Goal: Task Accomplishment & Management: Manage account settings

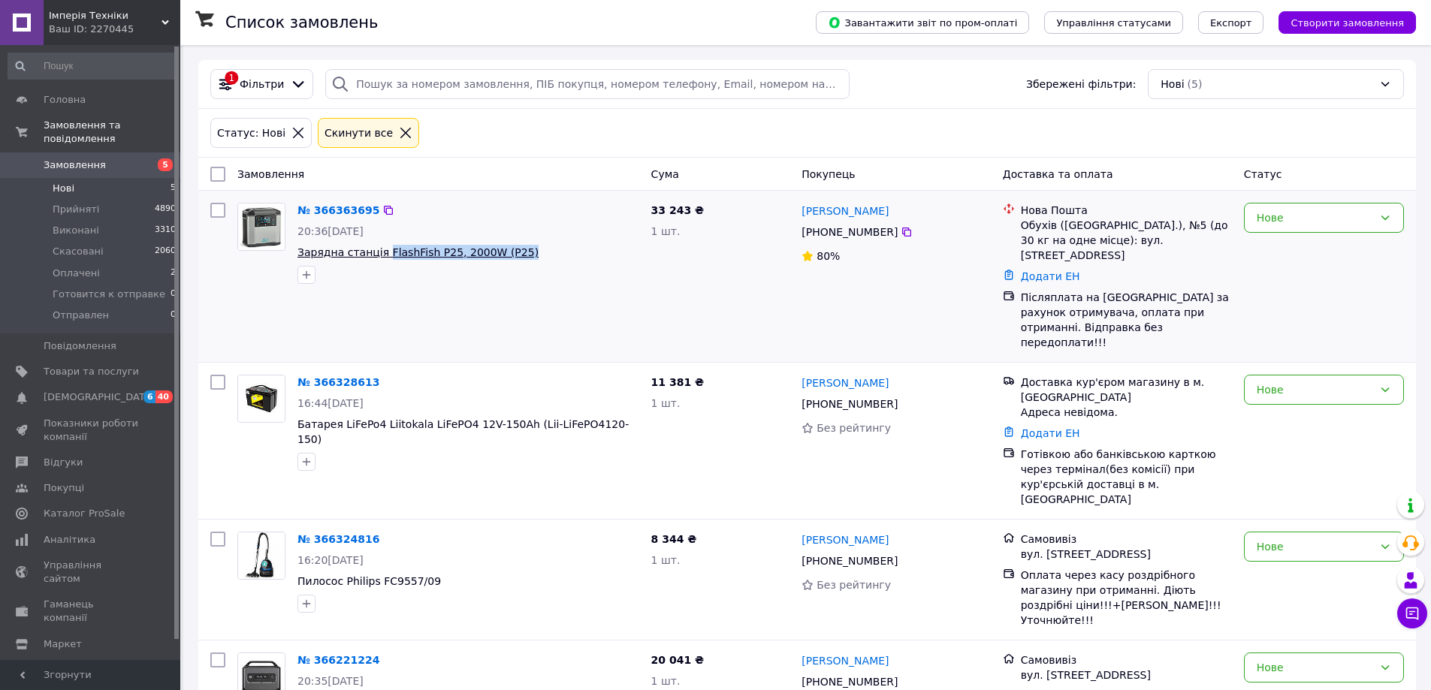
drag, startPoint x: 508, startPoint y: 256, endPoint x: 379, endPoint y: 257, distance: 129.2
click at [379, 257] on span "Зарядна станція FlashFish P25, 2000W (P25)" at bounding box center [468, 252] width 342 height 15
copy span "FlashFish P25, 2000W (P25)"
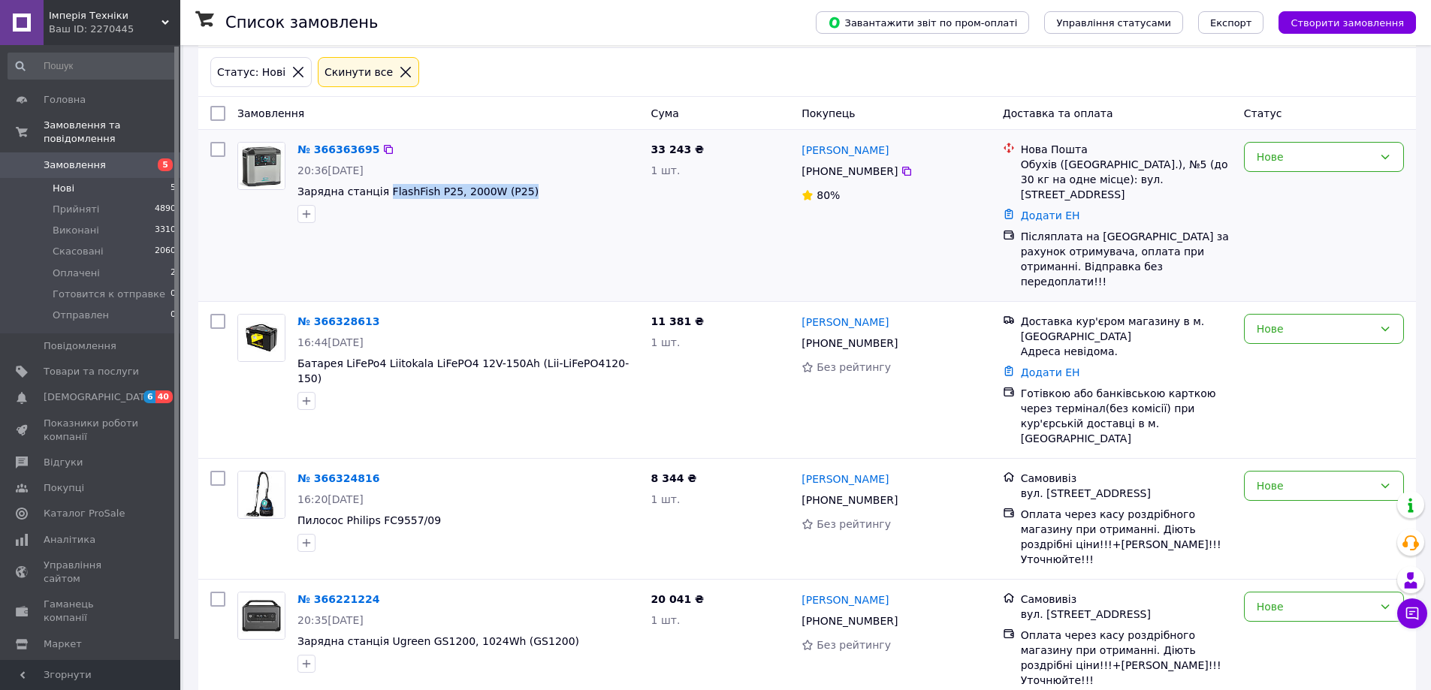
scroll to position [153, 0]
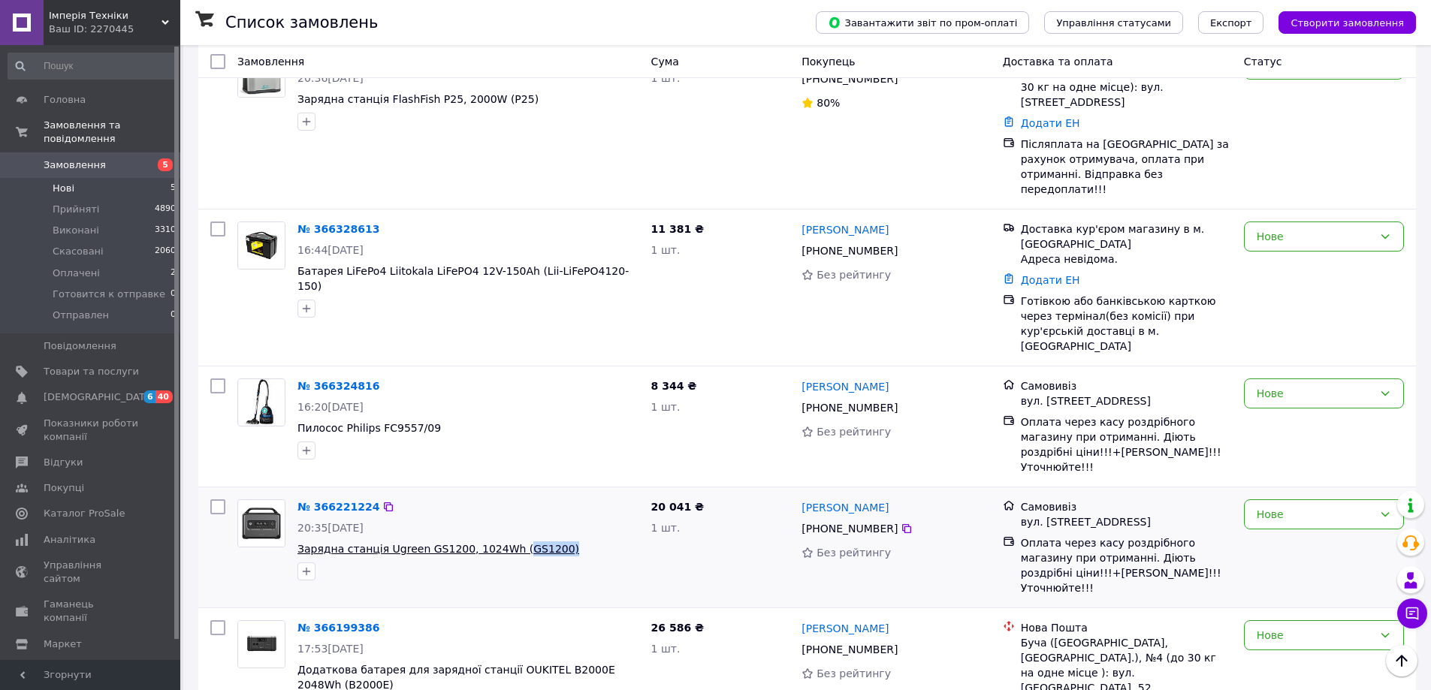
drag, startPoint x: 548, startPoint y: 478, endPoint x: 500, endPoint y: 480, distance: 48.1
click at [500, 542] on span "Зарядна станція Ugreen GS1200, 1024Wh (GS1200)" at bounding box center [468, 549] width 342 height 15
copy span "GS1200)"
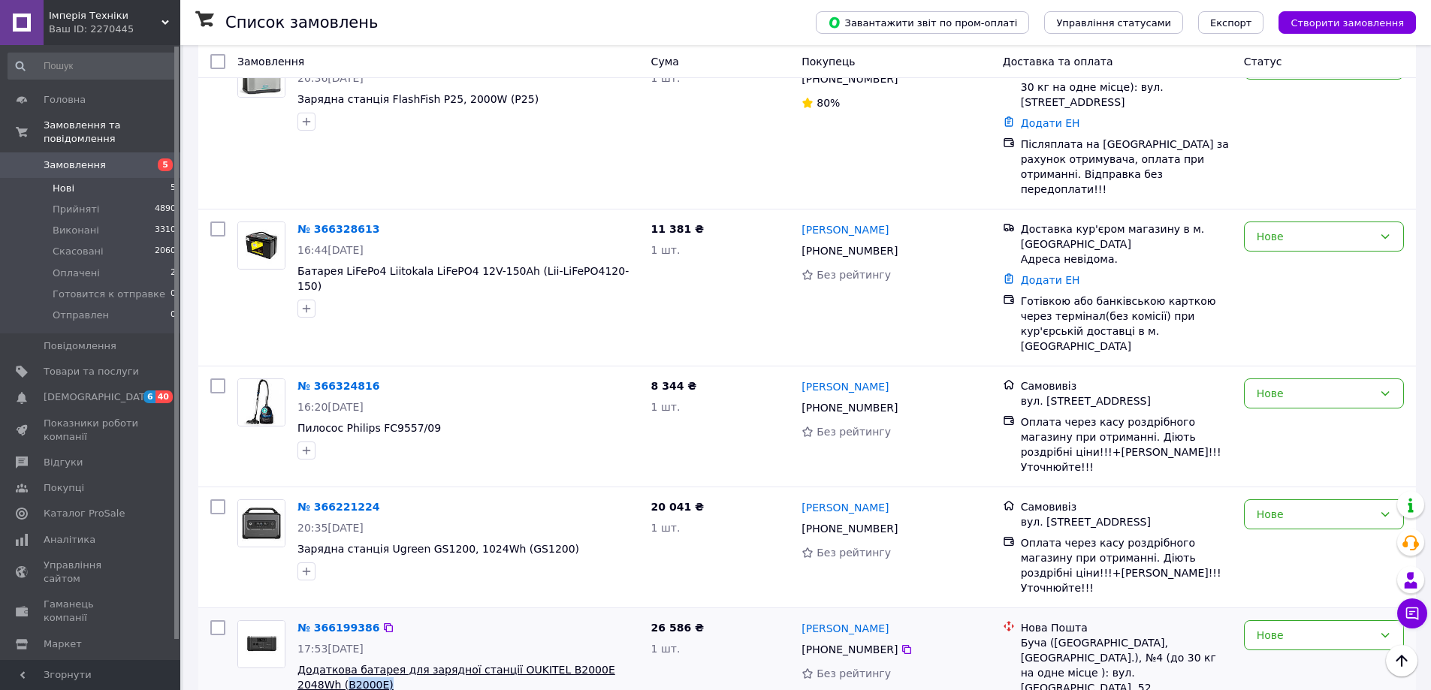
drag, startPoint x: 391, startPoint y: 603, endPoint x: 300, endPoint y: 599, distance: 91.8
click at [300, 615] on div "№ 366199386 17:53[DATE] Додаткова батарея для зарядної станції OUKITEL B2000E 2…" at bounding box center [468, 669] width 354 height 108
copy div "B2000E)"
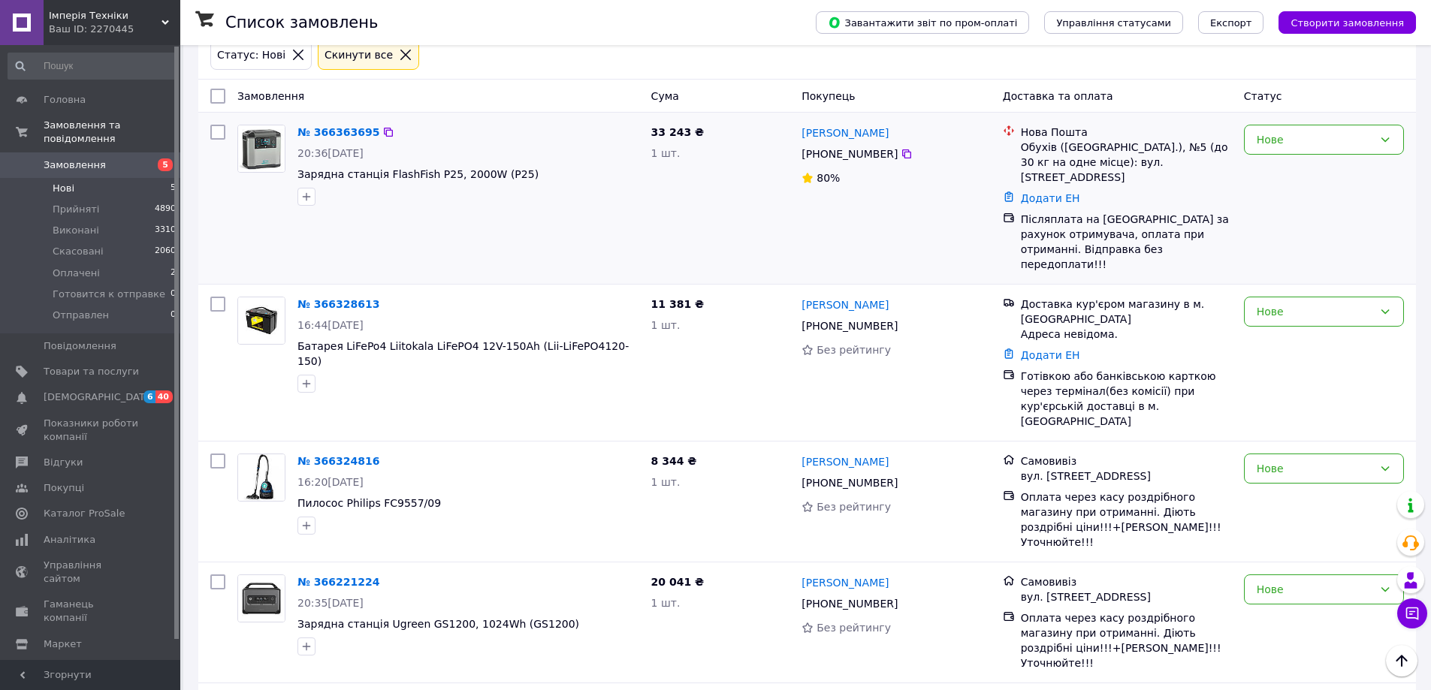
scroll to position [3, 0]
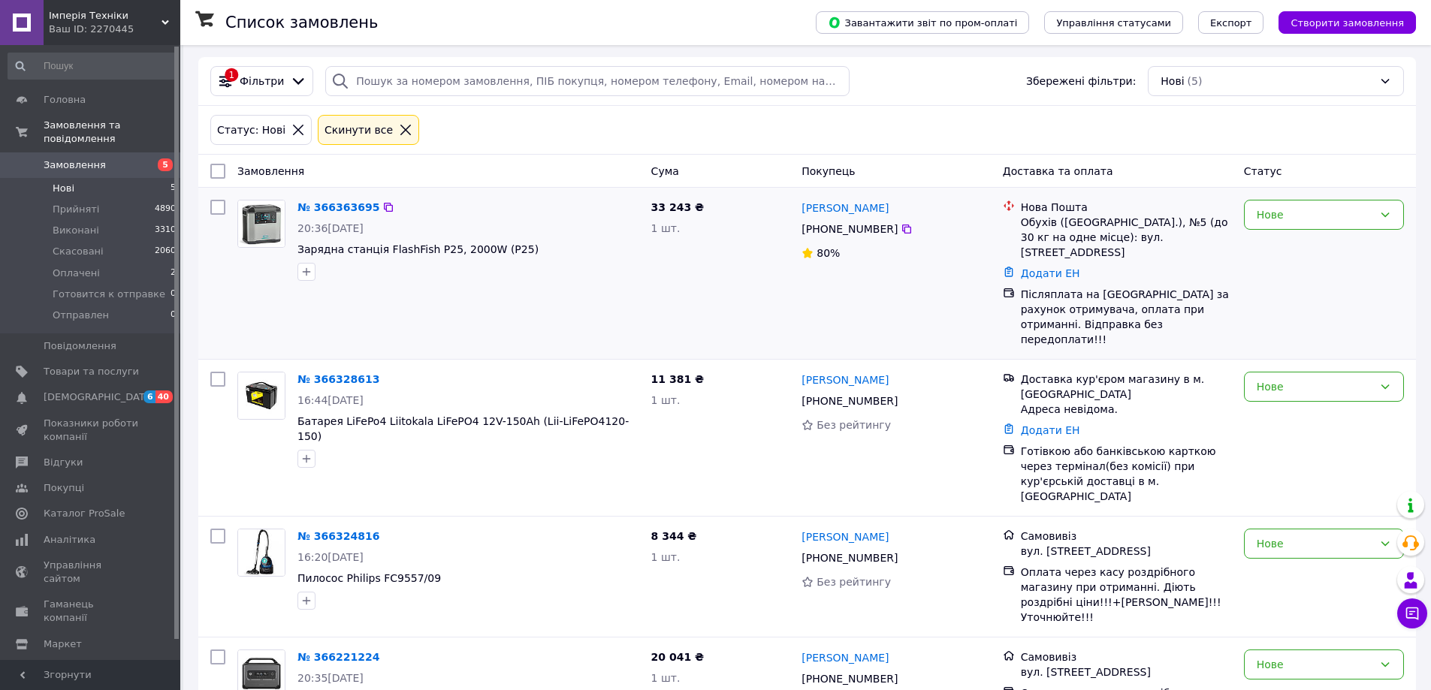
drag, startPoint x: 896, startPoint y: 203, endPoint x: 799, endPoint y: 207, distance: 97.0
click at [799, 207] on div "[PERSON_NAME] [PHONE_NUMBER]%" at bounding box center [896, 273] width 201 height 159
copy link "[PERSON_NAME]"
drag, startPoint x: 796, startPoint y: 226, endPoint x: 886, endPoint y: 236, distance: 91.4
click at [886, 236] on div "[PERSON_NAME] [PHONE_NUMBER]%" at bounding box center [896, 273] width 201 height 159
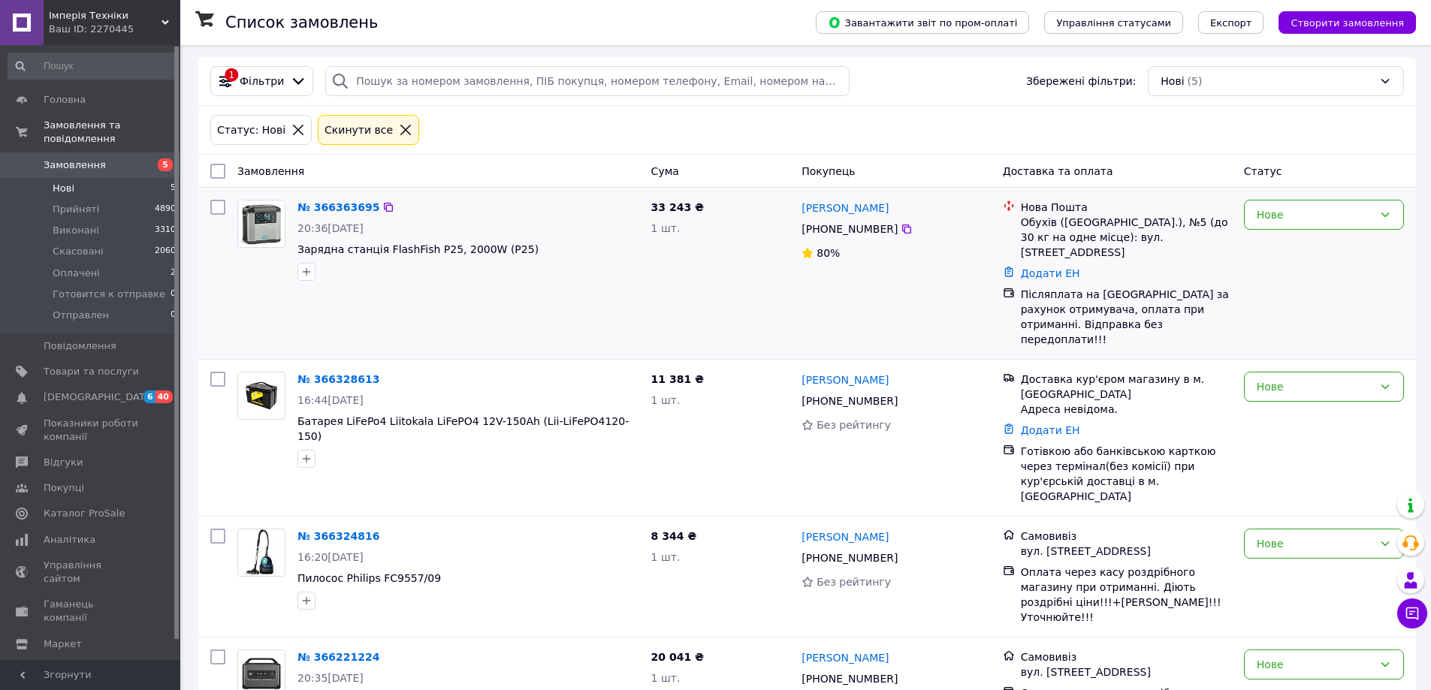
copy span "[PHONE_NUMBER]"
click at [1314, 212] on div "Нове" at bounding box center [1315, 215] width 116 height 17
click at [1316, 239] on li "Прийнято" at bounding box center [1324, 247] width 159 height 27
